Goal: Task Accomplishment & Management: Use online tool/utility

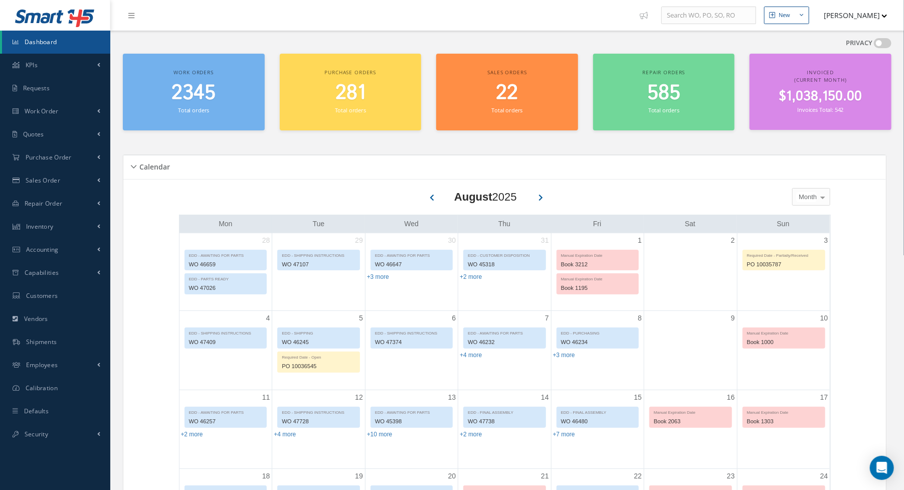
click at [563, 138] on div "Work orders 2345 Total orders Purchase orders 281 Total orders Sales orders 22 …" at bounding box center [507, 98] width 784 height 89
click at [58, 50] on link "Dashboard" at bounding box center [56, 42] width 108 height 23
click at [60, 110] on link "Work Order" at bounding box center [55, 111] width 110 height 23
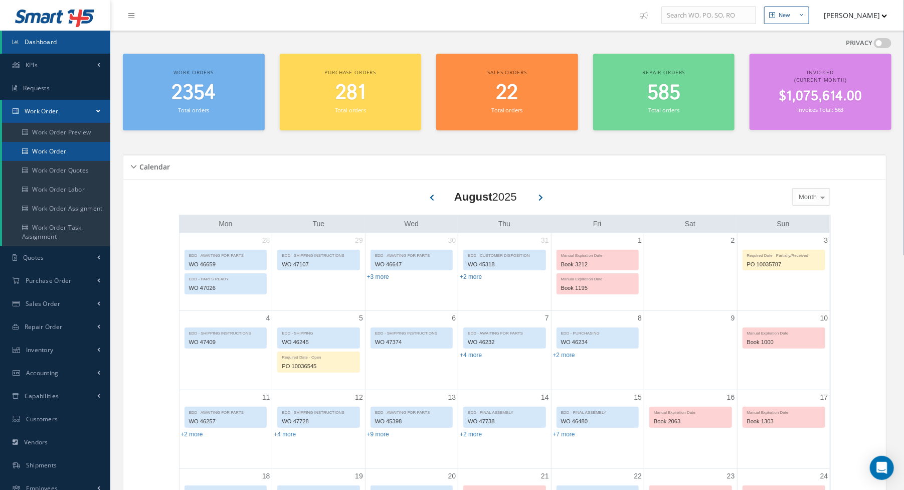
click at [61, 154] on link "Work Order" at bounding box center [56, 151] width 108 height 19
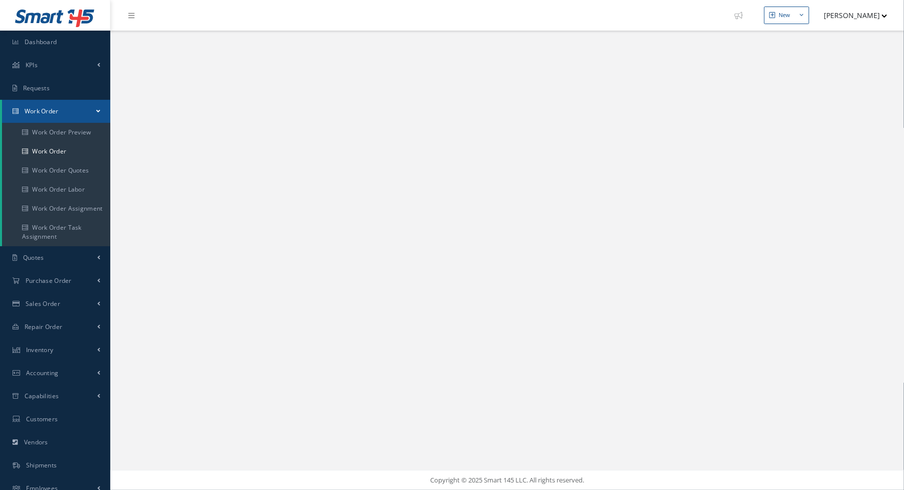
select select "25"
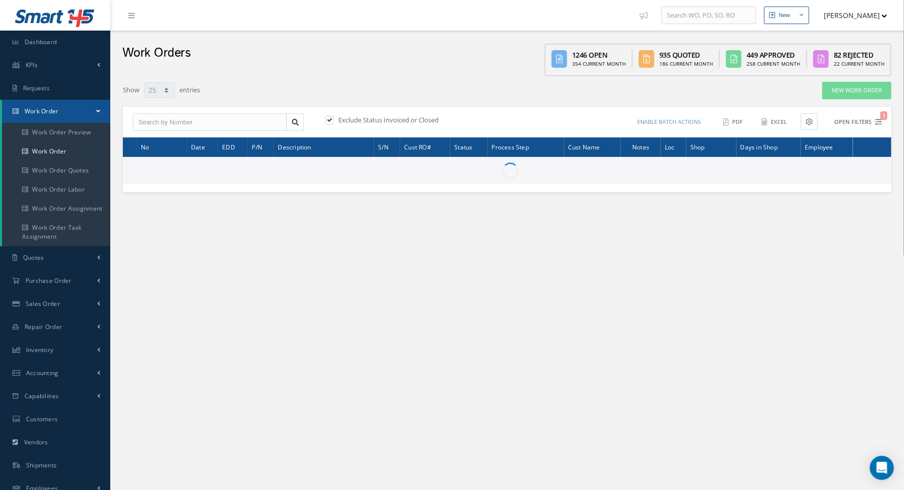
type input "All Work Request"
type input "All Work Performed"
type input "All Status"
type input "WO Part Status"
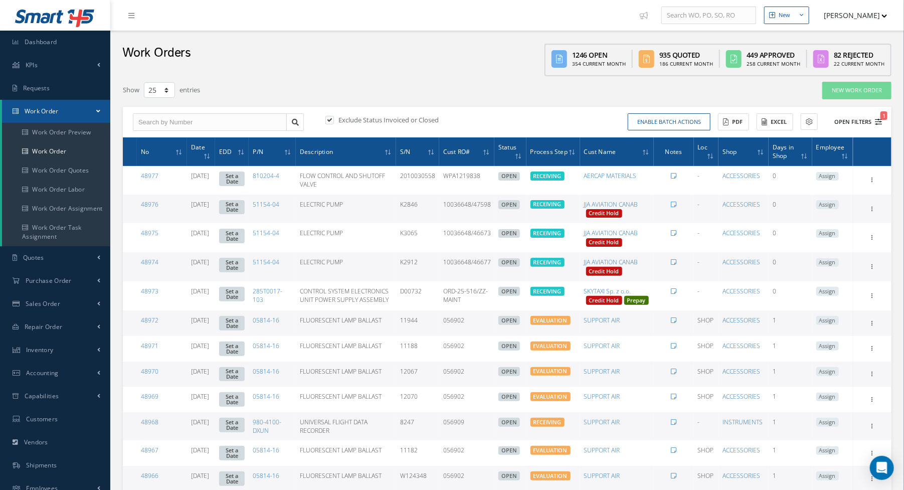
click at [878, 119] on icon "1" at bounding box center [878, 121] width 7 height 7
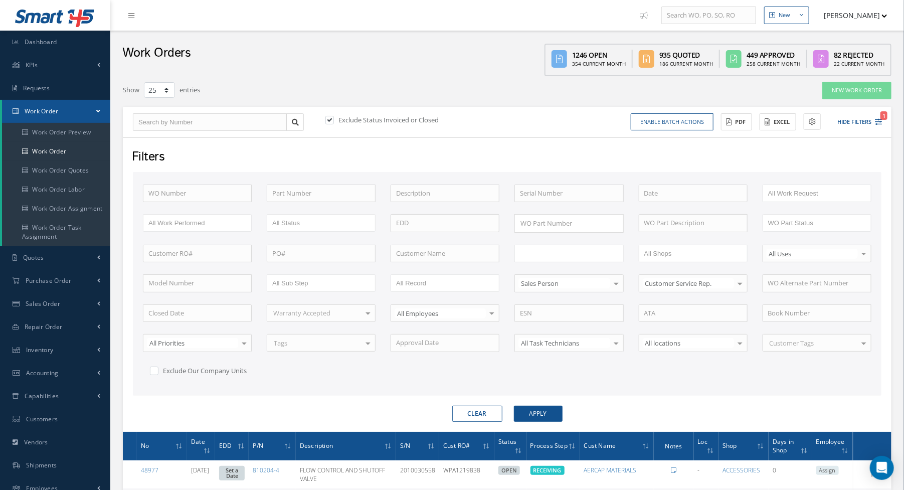
click at [549, 250] on input "text" at bounding box center [552, 253] width 64 height 13
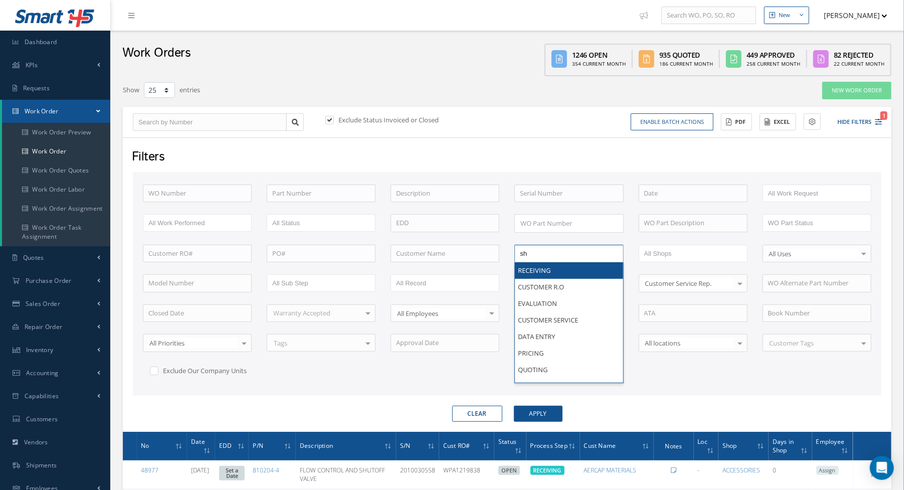
type input "shi"
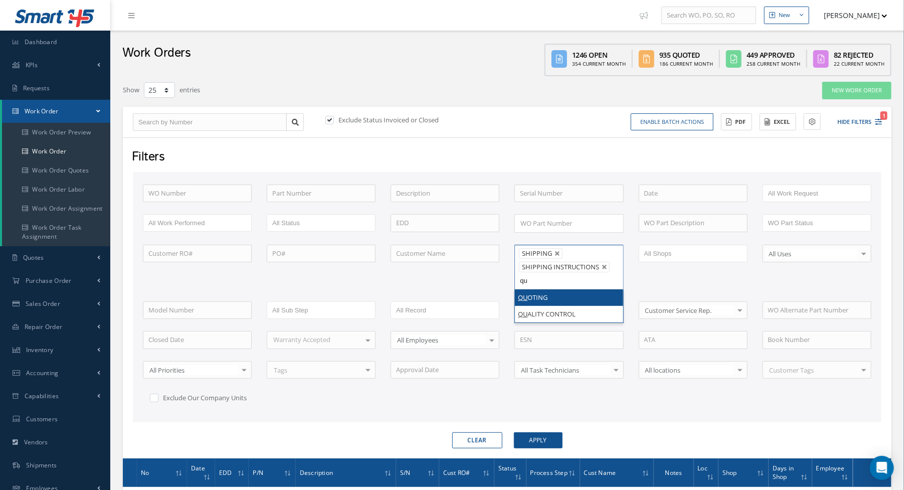
type input "qua"
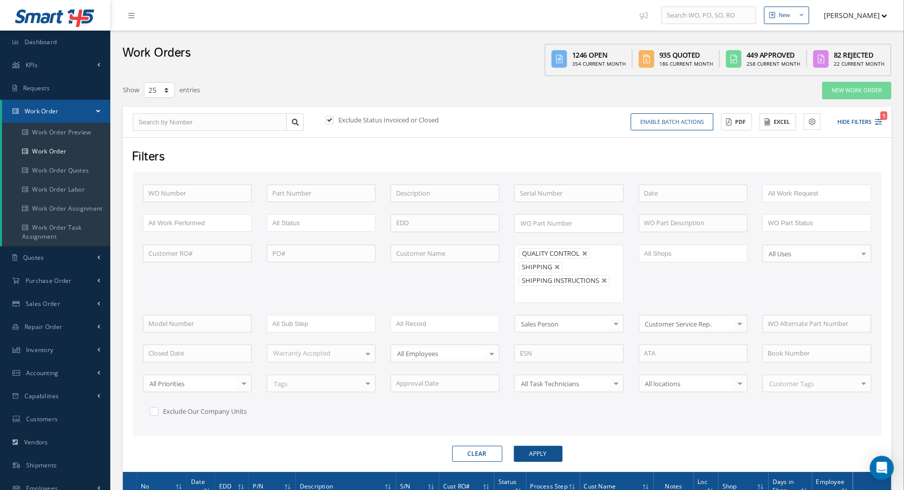
click at [514, 446] on button "Apply" at bounding box center [538, 454] width 49 height 16
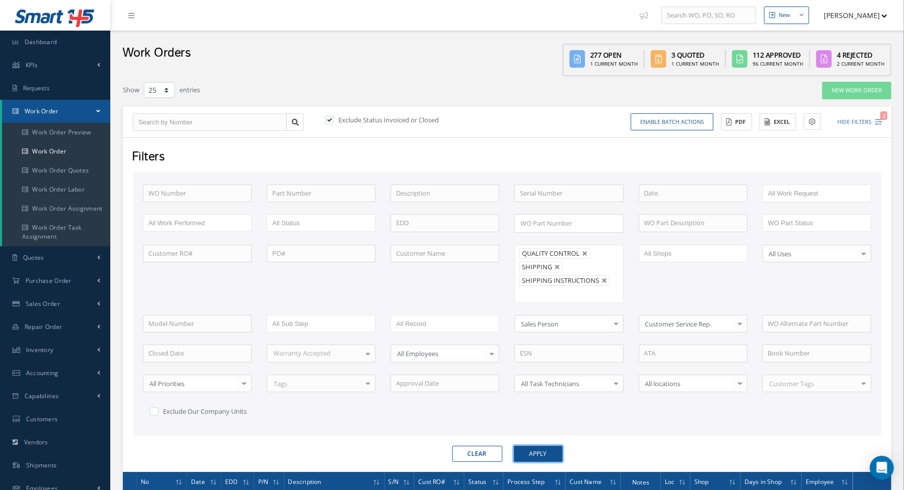
click at [542, 451] on button "Apply" at bounding box center [538, 454] width 49 height 16
click at [783, 124] on button "Excel" at bounding box center [778, 122] width 37 height 18
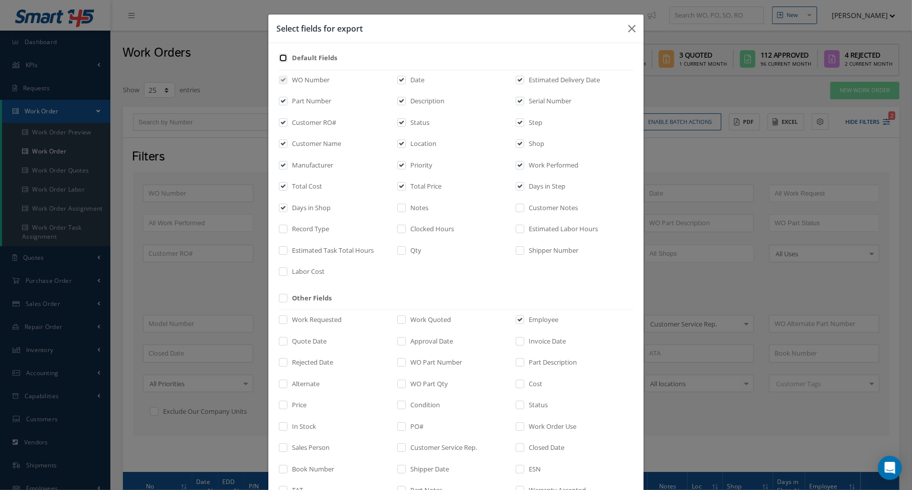
click at [280, 57] on input "checkbox" at bounding box center [283, 62] width 7 height 12
checkbox input "true"
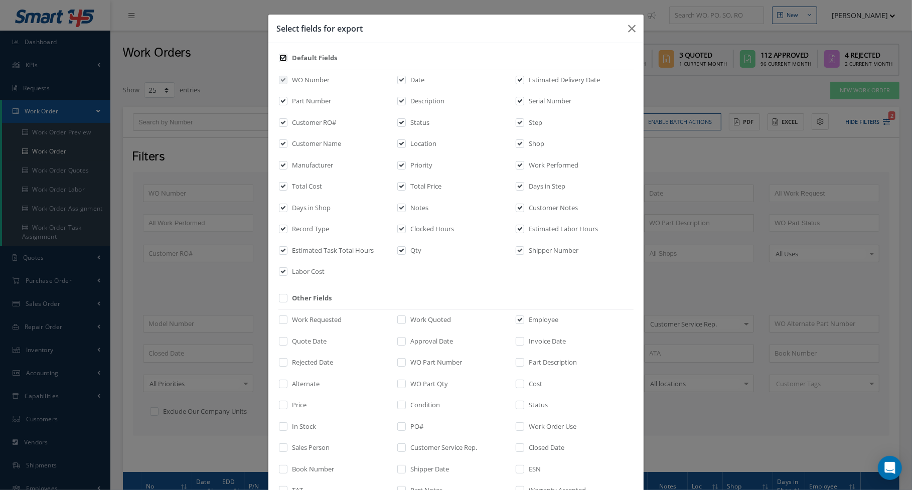
checkbox input "true"
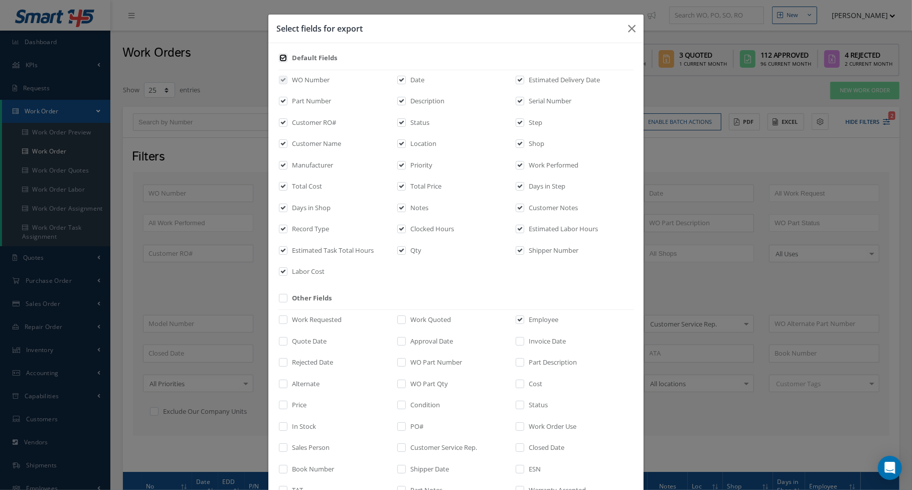
checkbox input "true"
click at [280, 57] on input "checkbox" at bounding box center [283, 62] width 7 height 12
checkbox input "false"
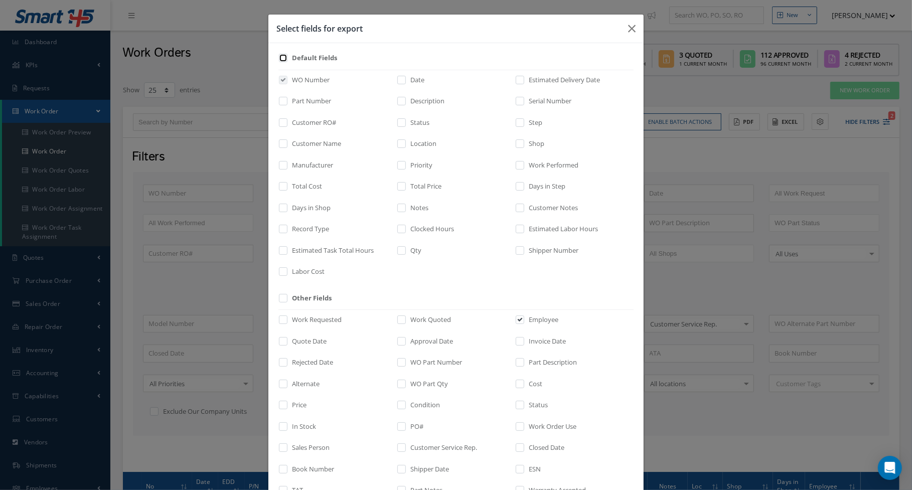
checkbox input "false"
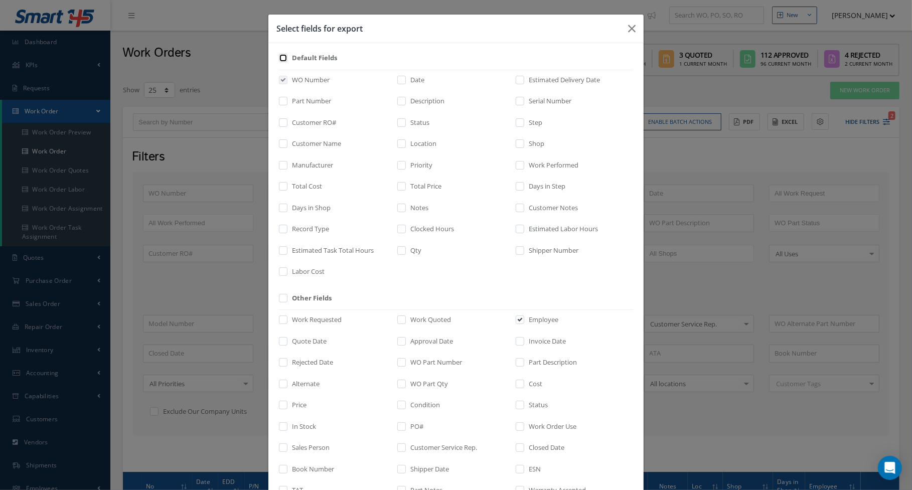
checkbox input "false"
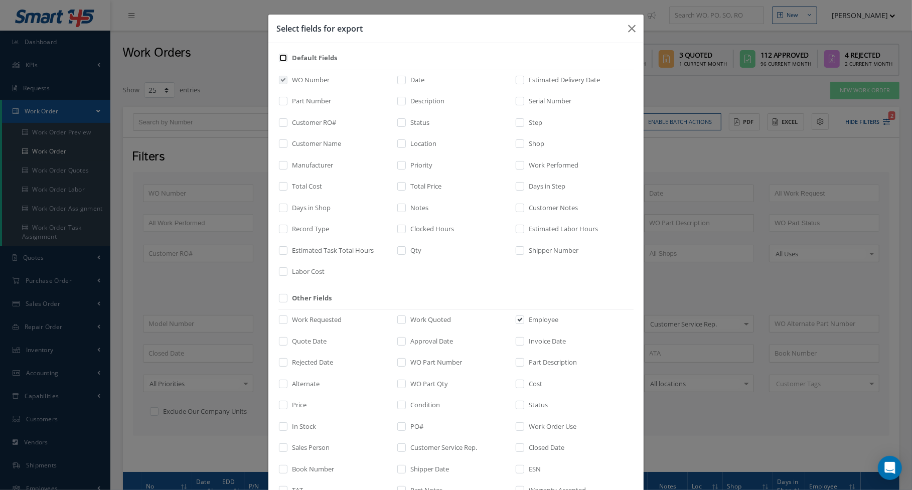
checkbox input "false"
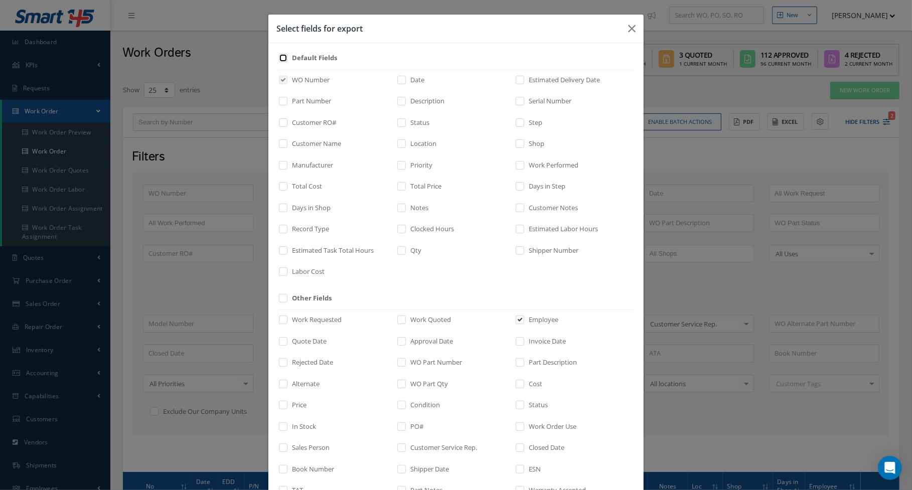
checkbox input "false"
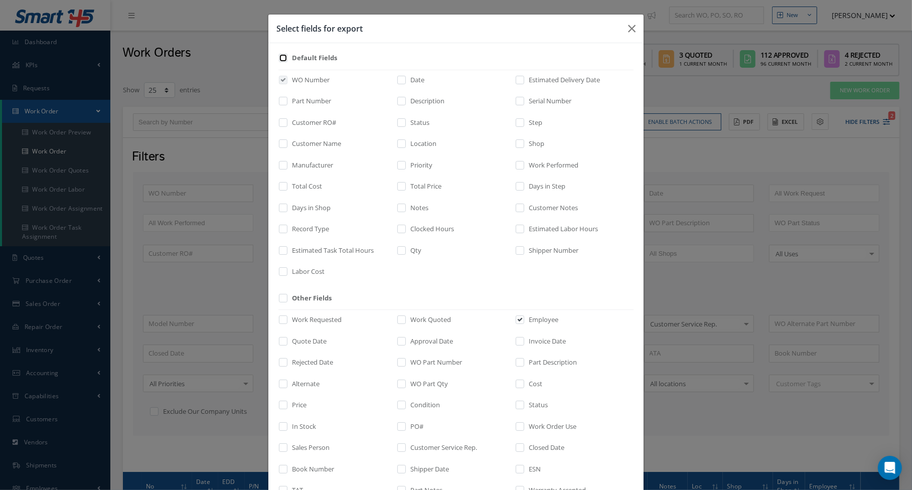
checkbox input "false"
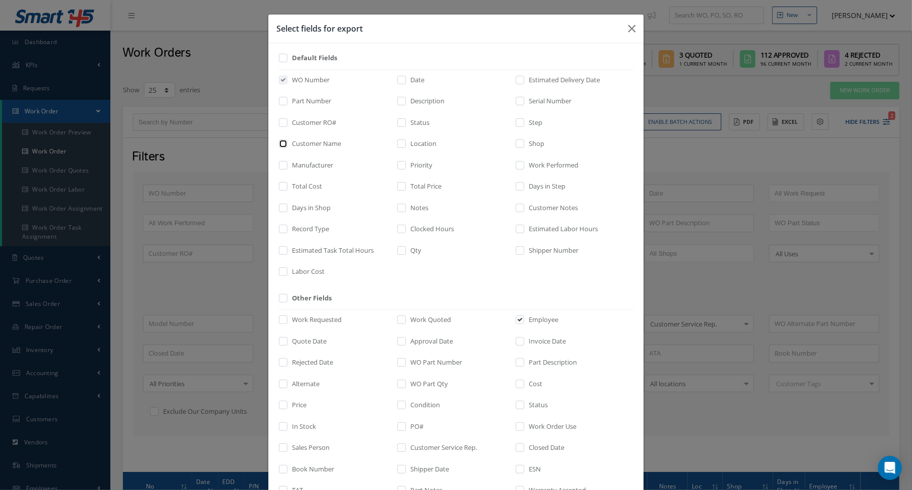
click at [280, 141] on input "checkbox" at bounding box center [283, 147] width 7 height 12
checkbox input "true"
click at [0, 0] on div "Total Cost" at bounding box center [0, 0] width 0 height 0
click at [399, 186] on input "checkbox" at bounding box center [402, 190] width 7 height 12
checkbox input "true"
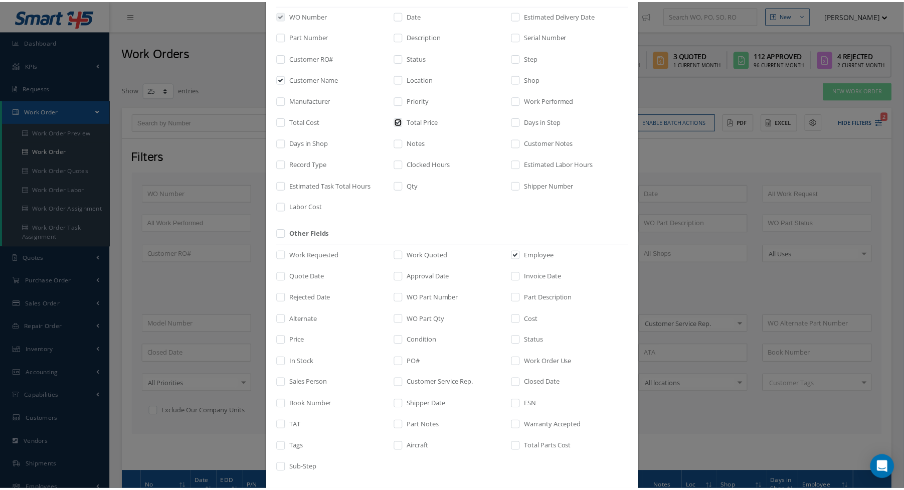
scroll to position [111, 0]
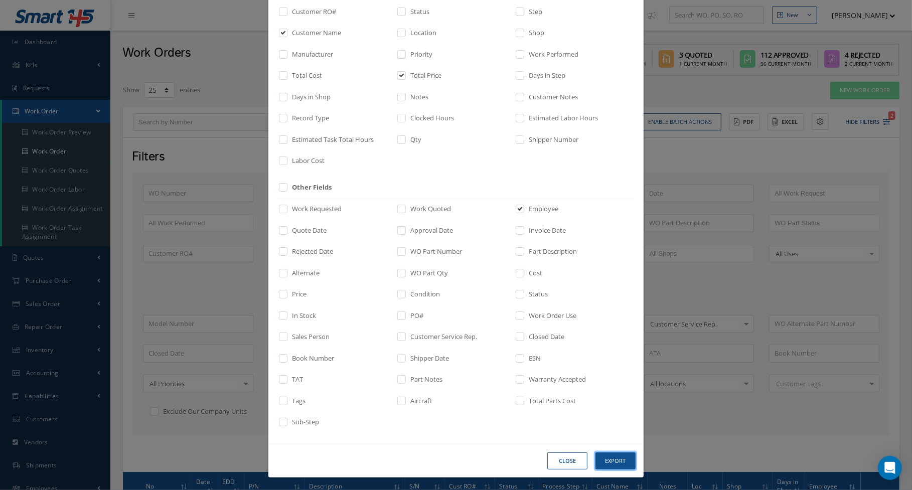
click at [0, 0] on button "Export" at bounding box center [0, 0] width 0 height 0
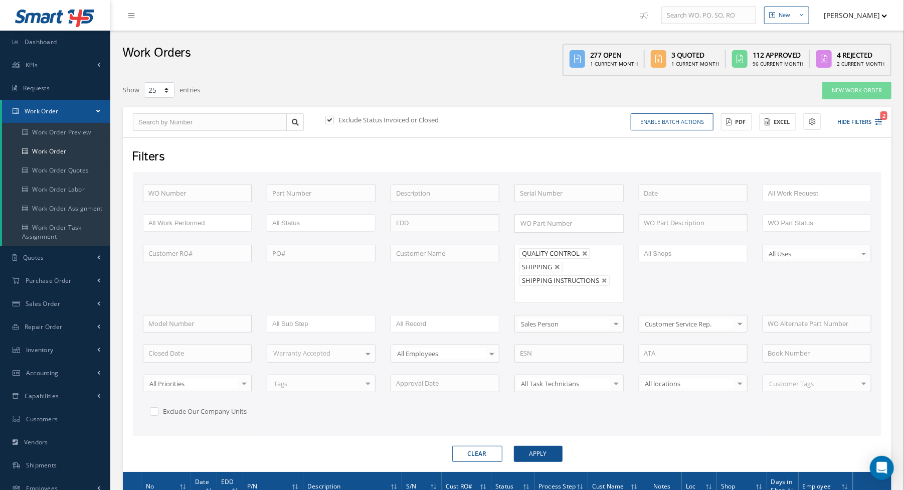
click at [362, 30] on nav "New New Work Order New Purchase Order New Customer Quote New Sales Order New Re…" at bounding box center [507, 15] width 794 height 31
click at [52, 373] on span "Accounting" at bounding box center [42, 373] width 33 height 9
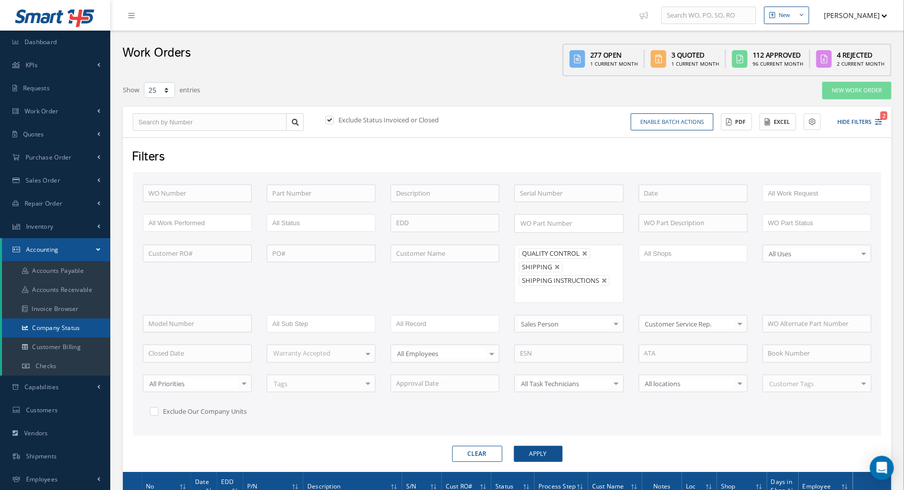
click at [69, 334] on link "Company Status" at bounding box center [56, 327] width 108 height 19
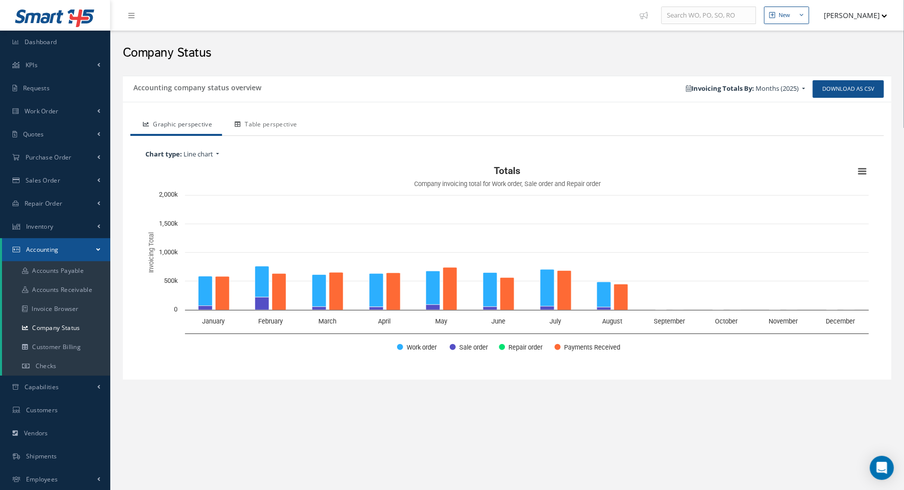
click at [283, 126] on link "Table perspective" at bounding box center [264, 125] width 85 height 21
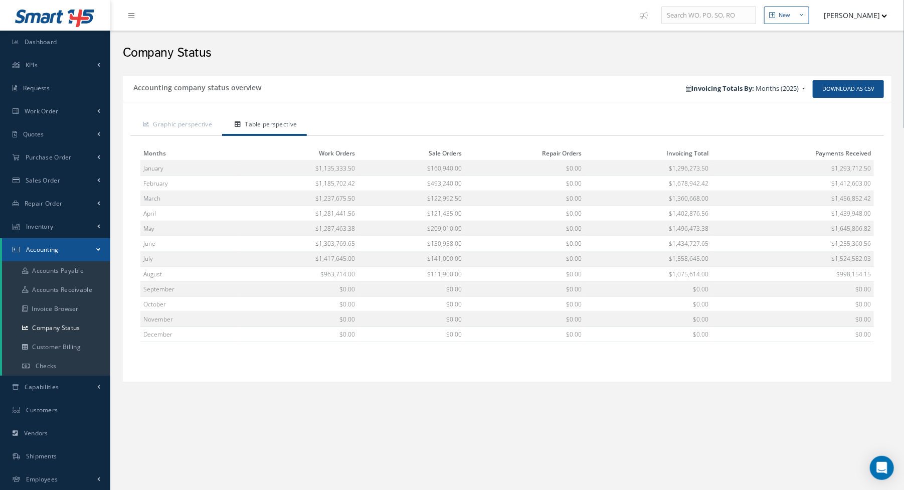
drag, startPoint x: 449, startPoint y: 63, endPoint x: 342, endPoint y: 24, distance: 114.2
click at [448, 63] on div "Company Status" at bounding box center [507, 51] width 784 height 30
click at [25, 35] on link "Dashboard" at bounding box center [55, 42] width 110 height 23
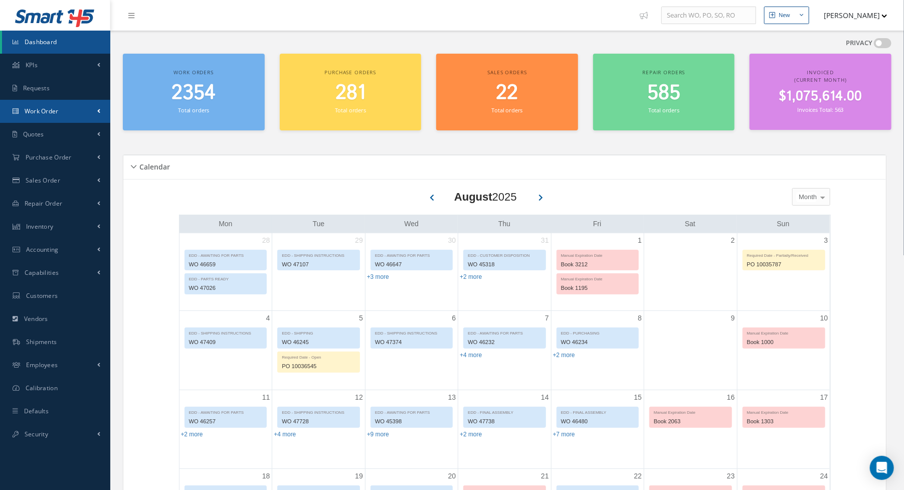
click at [34, 111] on span "Work Order" at bounding box center [42, 111] width 34 height 9
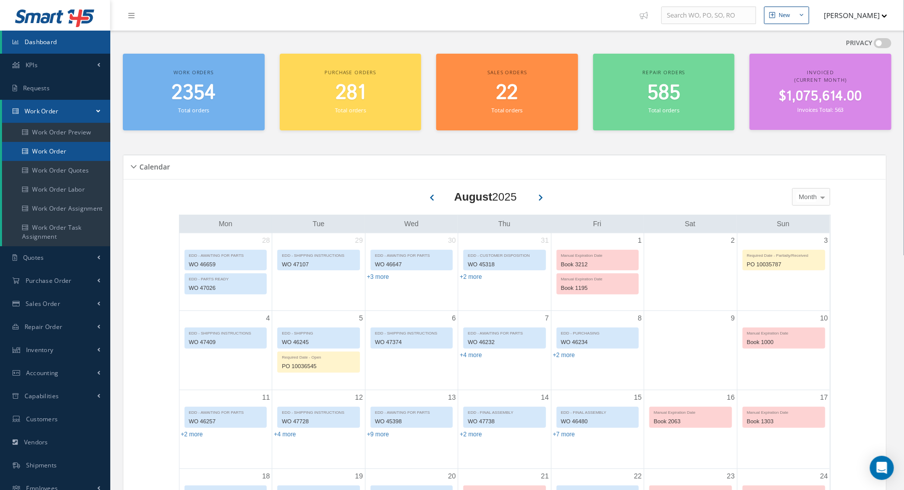
click at [34, 150] on link "Work Order" at bounding box center [56, 151] width 108 height 19
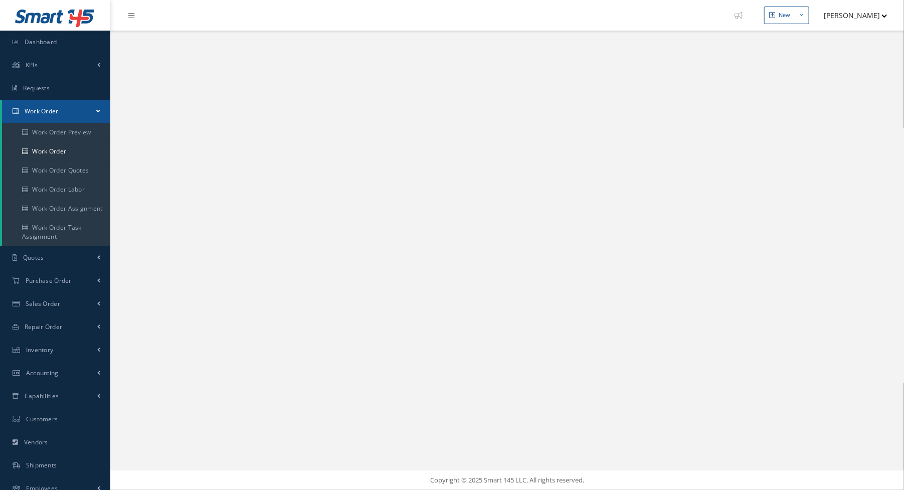
select select "25"
